Goal: Find specific page/section: Find specific page/section

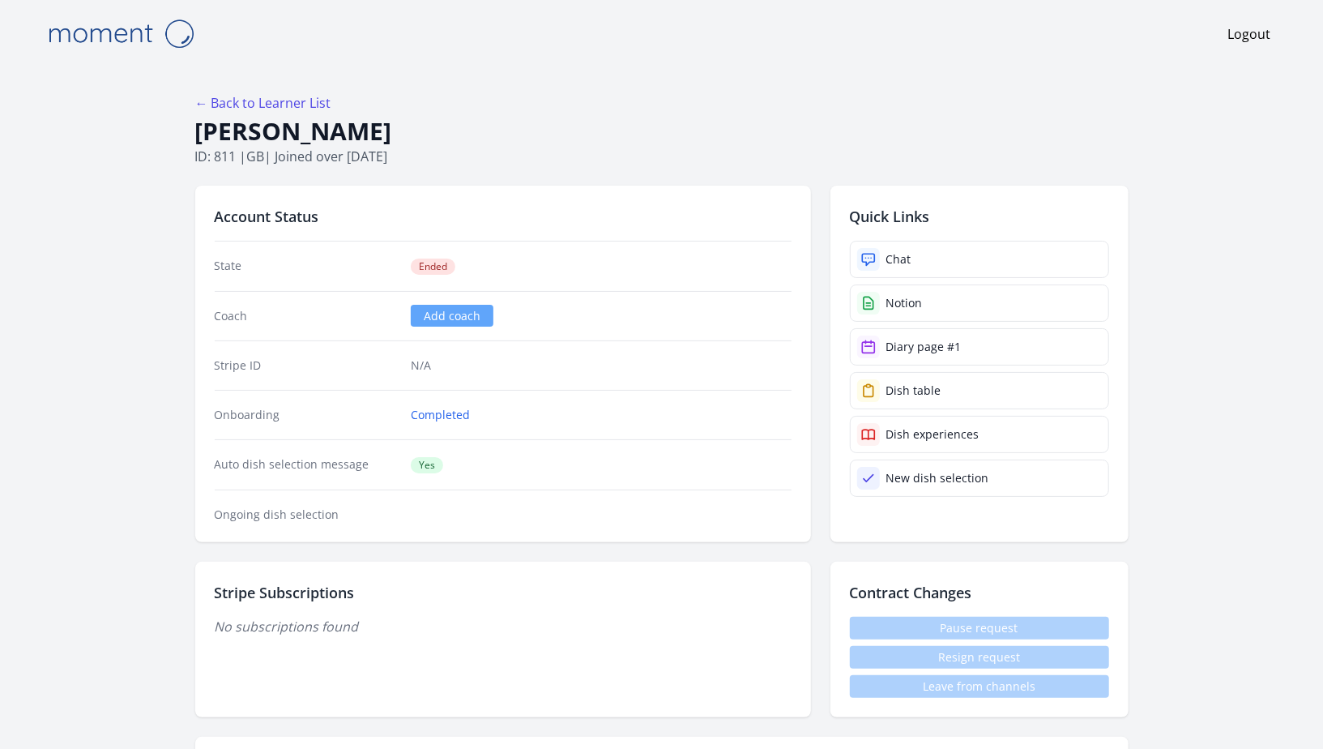
click at [439, 271] on span "Ended" at bounding box center [433, 267] width 45 height 16
drag, startPoint x: 425, startPoint y: 160, endPoint x: 195, endPoint y: 129, distance: 231.5
click at [195, 129] on div "← Back to Learner List [PERSON_NAME] ID: 811 | [GEOGRAPHIC_DATA] | Joined over …" at bounding box center [662, 129] width 934 height 73
copy div "[PERSON_NAME] ID: 811 | [GEOGRAPHIC_DATA] | Joined over [DATE]"
click at [533, 133] on h1 "[PERSON_NAME]" at bounding box center [662, 131] width 934 height 31
